Goal: Information Seeking & Learning: Learn about a topic

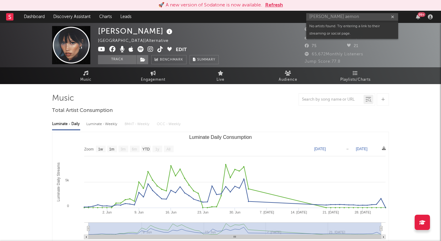
select select "1w"
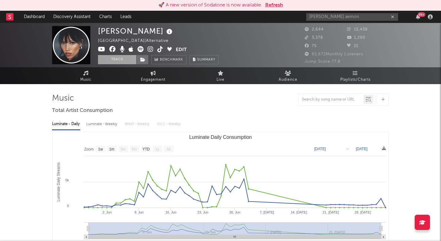
click at [128, 58] on button "Track" at bounding box center [117, 59] width 38 height 9
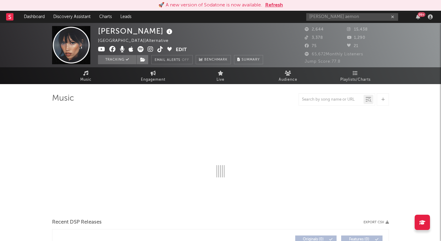
select select "1w"
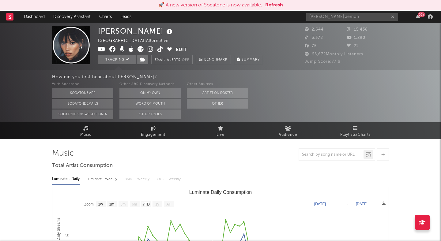
click at [150, 47] on icon at bounding box center [151, 49] width 6 height 6
click at [148, 49] on icon at bounding box center [151, 49] width 6 height 6
click at [32, 15] on link "Dashboard" at bounding box center [34, 17] width 29 height 12
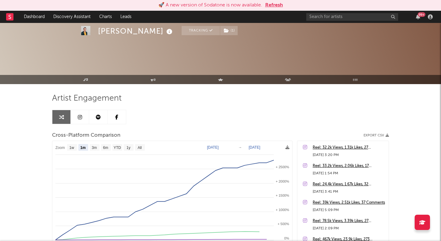
select select "1m"
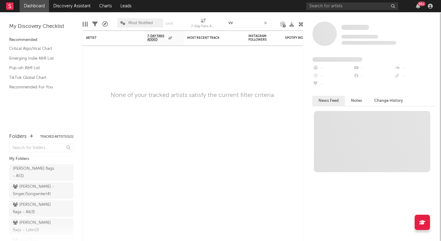
type input "v"
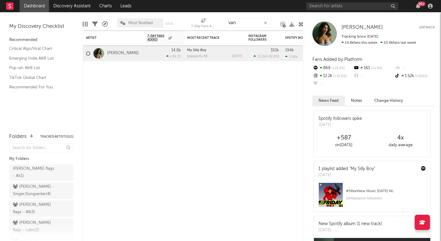
type input "van"
click at [133, 56] on div "Isabel van Gelder" at bounding box center [112, 54] width 53 height 18
click at [351, 29] on span "Isabel van Gelder" at bounding box center [361, 27] width 41 height 5
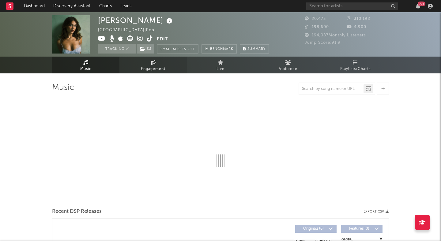
select select "1w"
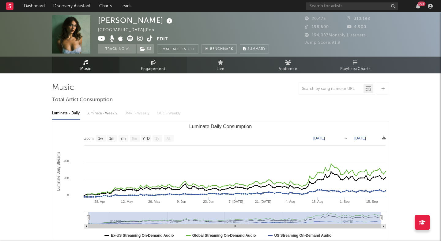
click at [142, 66] on span "Engagement" at bounding box center [153, 69] width 24 height 7
select select "1w"
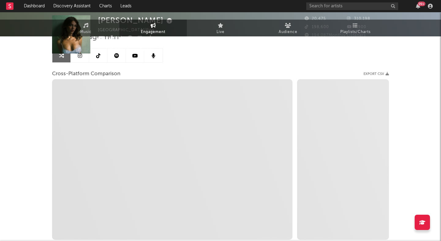
select select "1m"
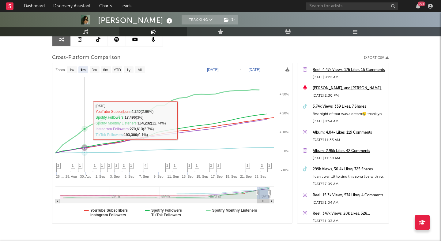
scroll to position [92, 0]
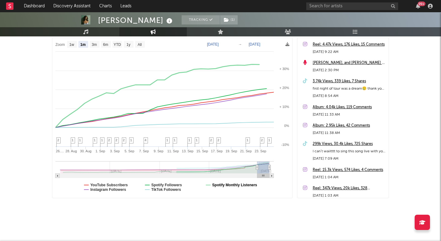
click at [212, 187] on text "Spotify Monthly Listeners" at bounding box center [234, 185] width 45 height 4
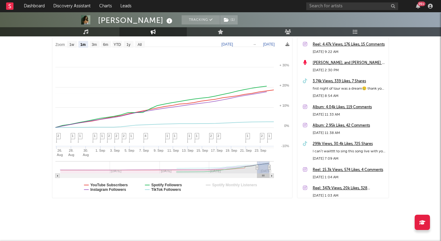
select select "1m"
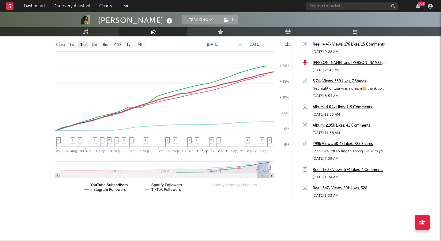
click at [117, 184] on text "YouTube Subscribers" at bounding box center [109, 185] width 38 height 4
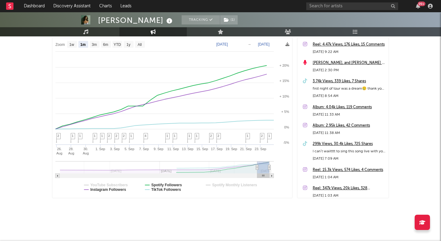
select select "1m"
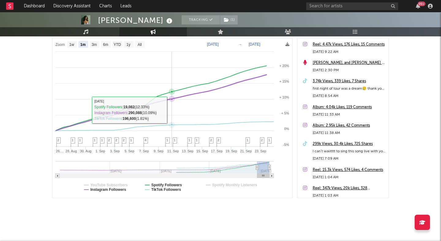
scroll to position [0, 0]
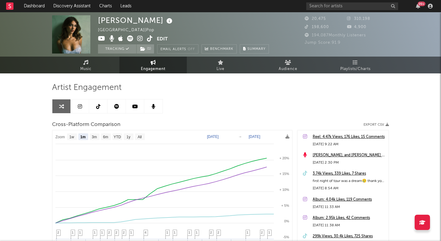
click at [149, 39] on icon at bounding box center [150, 39] width 6 height 6
click at [150, 39] on icon at bounding box center [150, 39] width 6 height 6
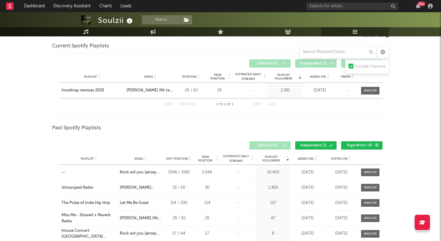
scroll to position [121, 0]
